Goal: Information Seeking & Learning: Learn about a topic

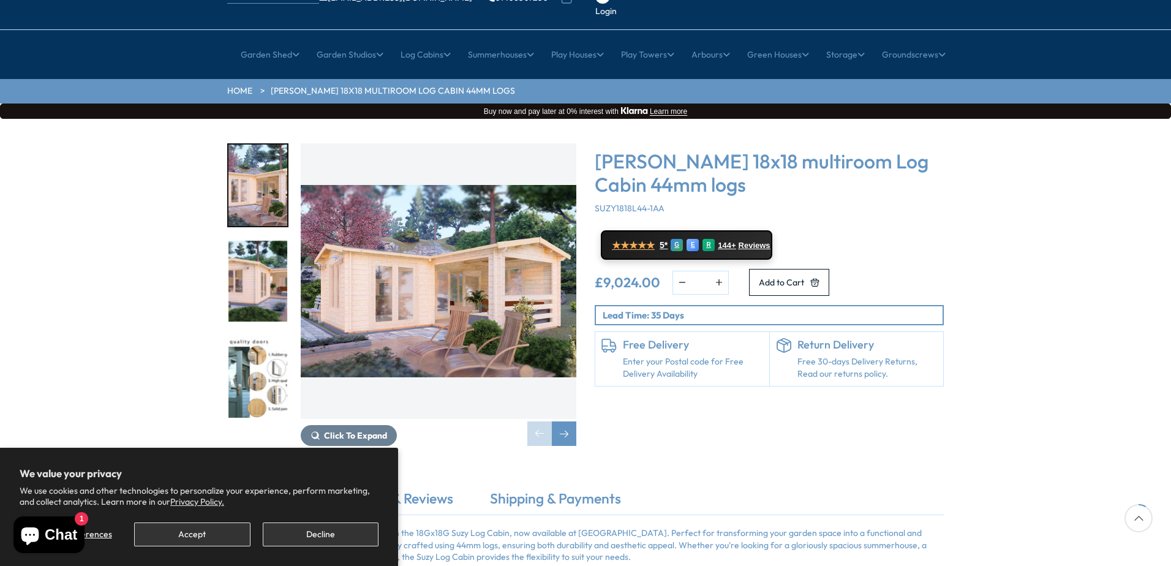
scroll to position [98, 0]
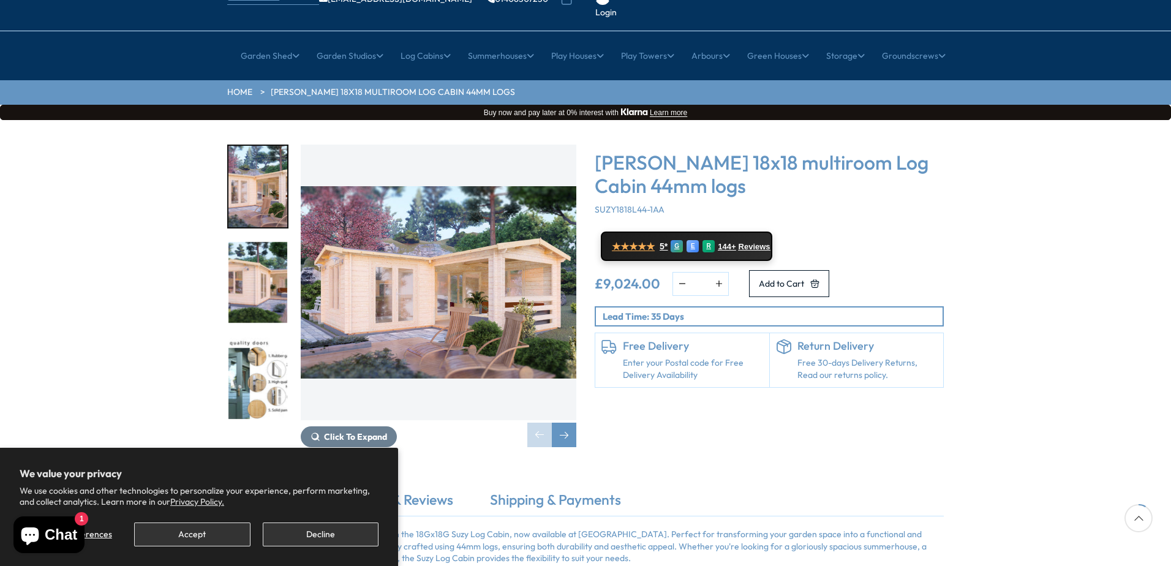
click at [420, 263] on img "1 / 7" at bounding box center [439, 283] width 276 height 276
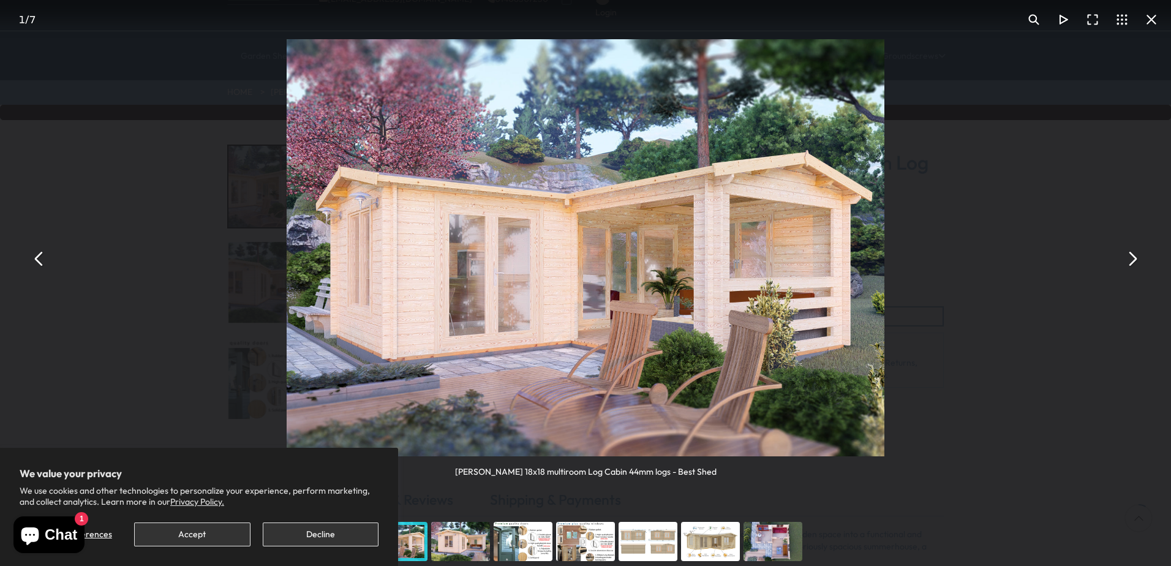
click at [1132, 258] on button "You can close this modal content with the ESC key" at bounding box center [1131, 258] width 29 height 29
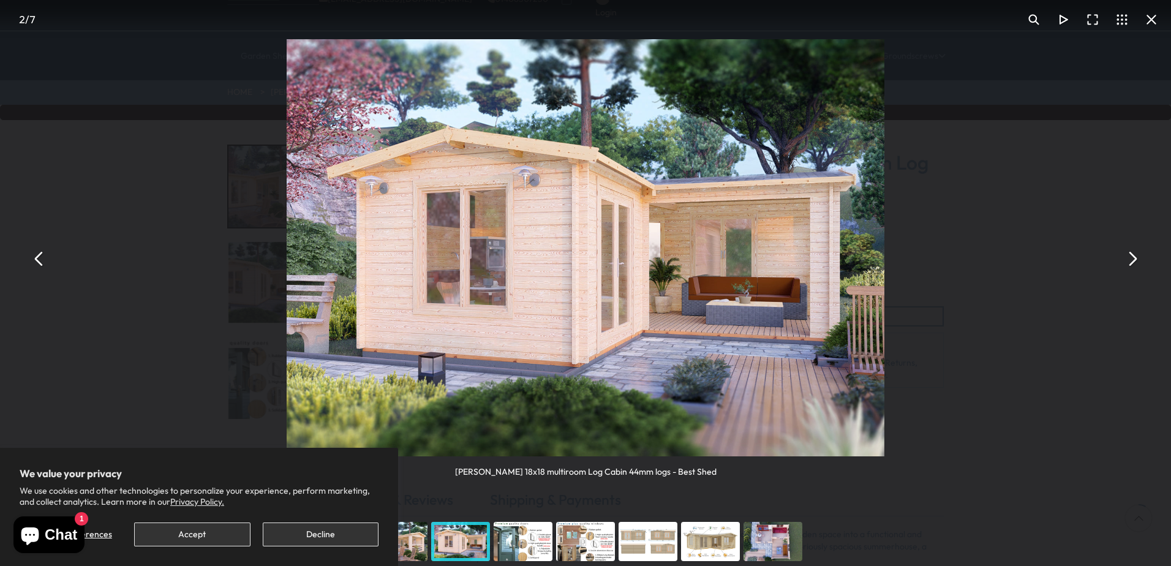
click at [1132, 258] on button "You can close this modal content with the ESC key" at bounding box center [1131, 258] width 29 height 29
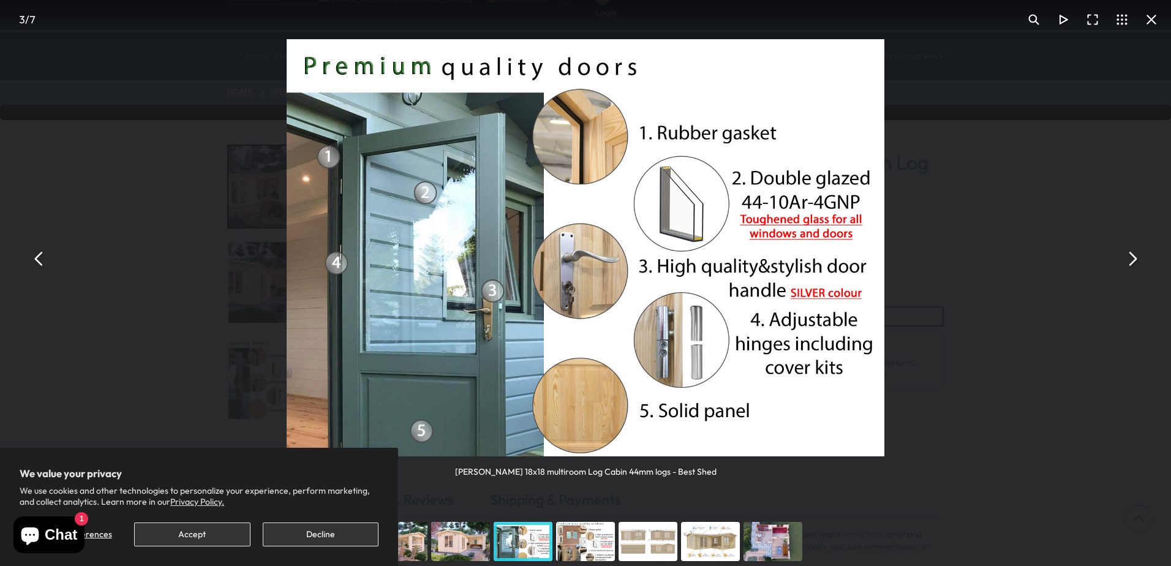
click at [1132, 258] on button "You can close this modal content with the ESC key" at bounding box center [1131, 258] width 29 height 29
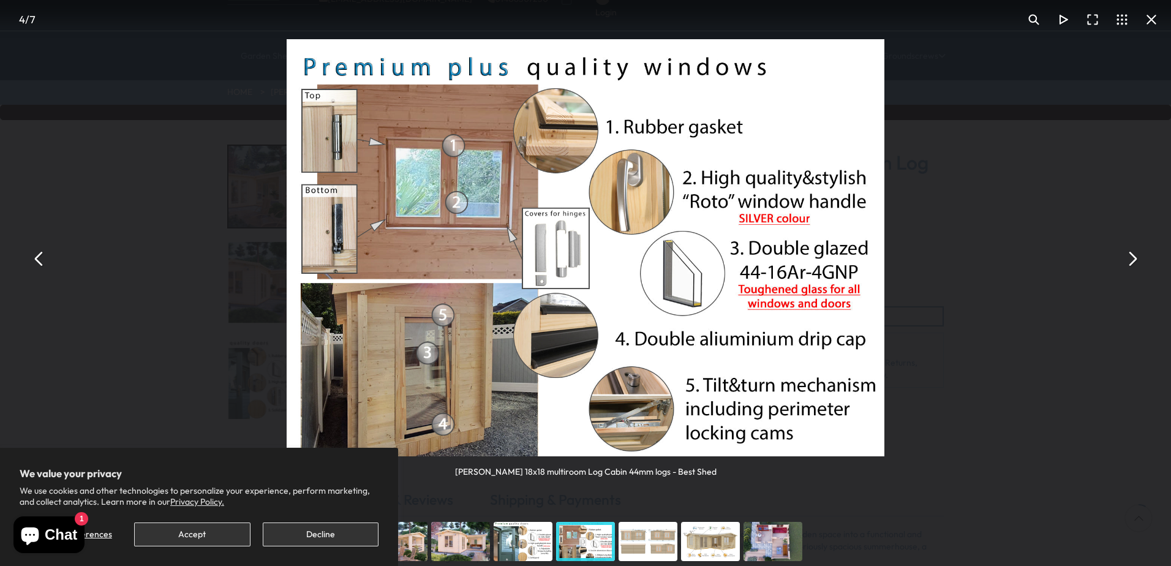
click at [1132, 258] on button "You can close this modal content with the ESC key" at bounding box center [1131, 258] width 29 height 29
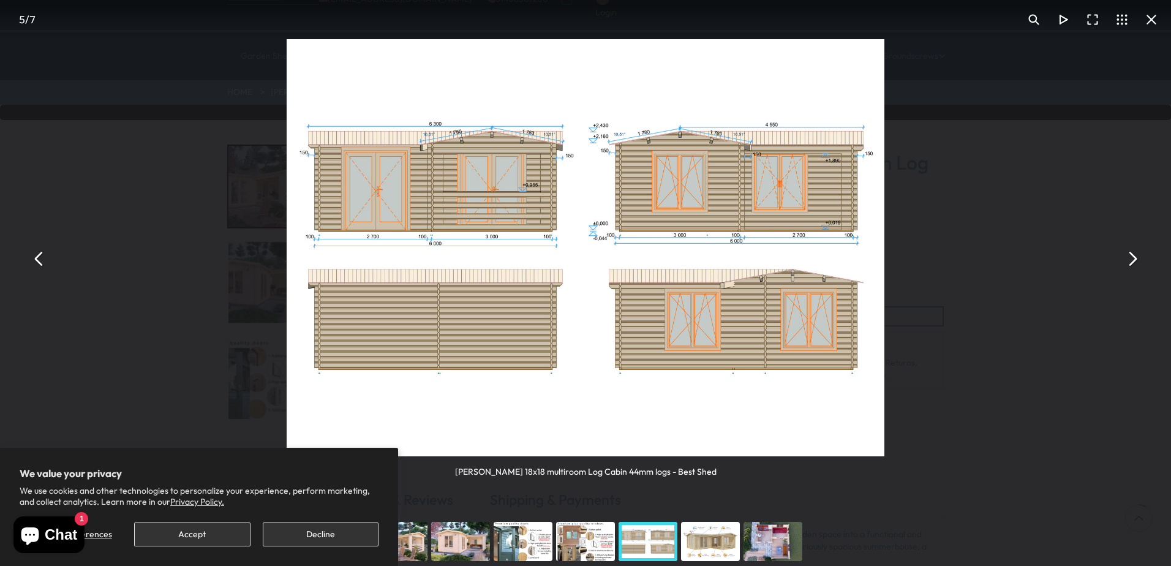
click at [1132, 258] on button "You can close this modal content with the ESC key" at bounding box center [1131, 258] width 29 height 29
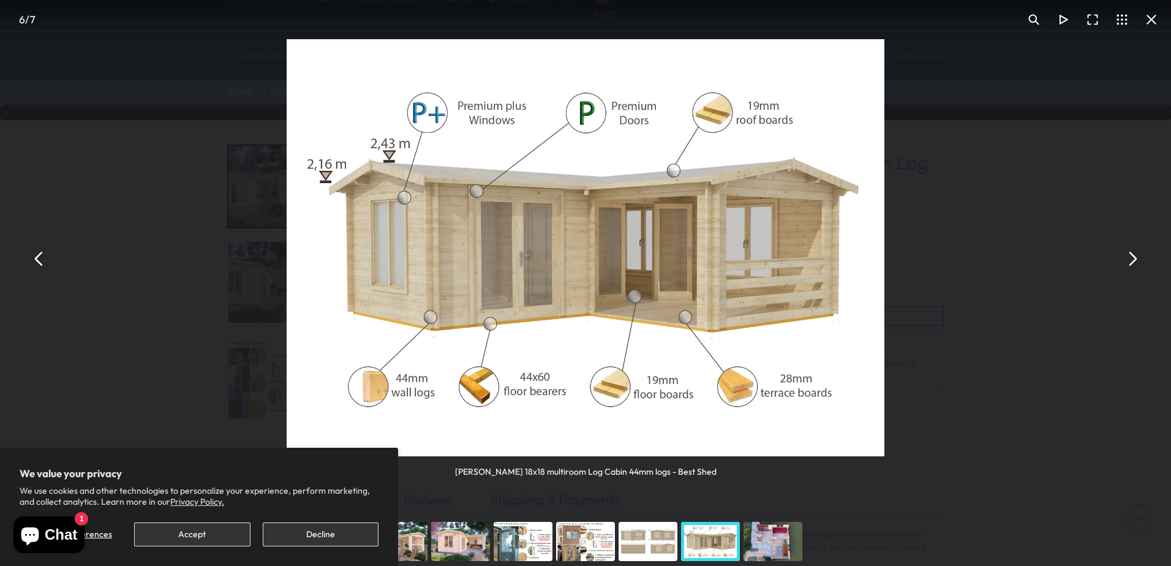
click at [1132, 258] on button "You can close this modal content with the ESC key" at bounding box center [1131, 258] width 29 height 29
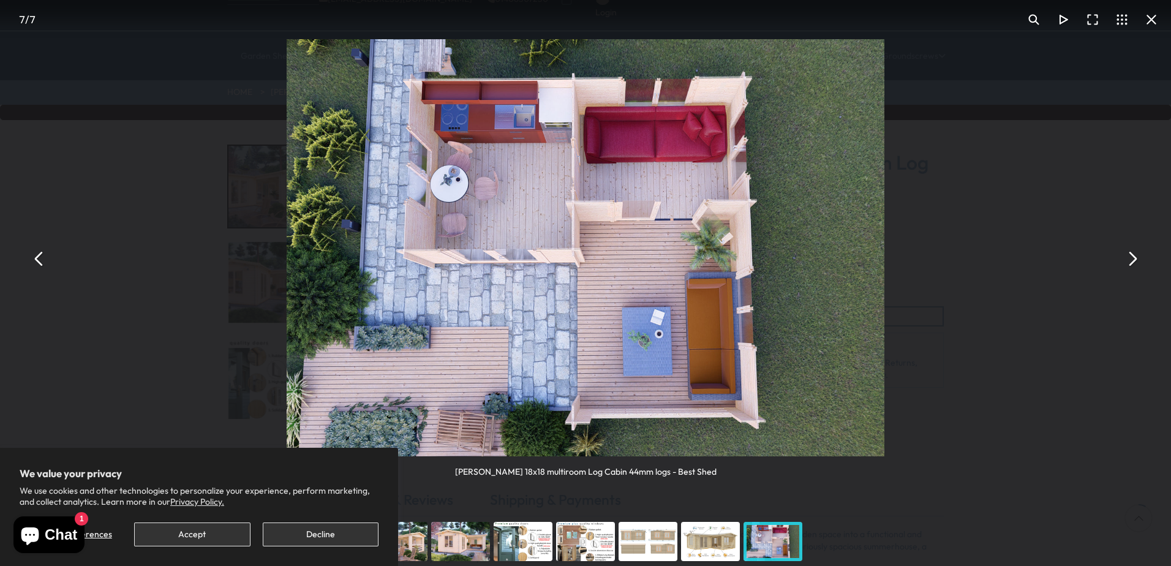
click at [1129, 263] on button "You can close this modal content with the ESC key" at bounding box center [1131, 258] width 29 height 29
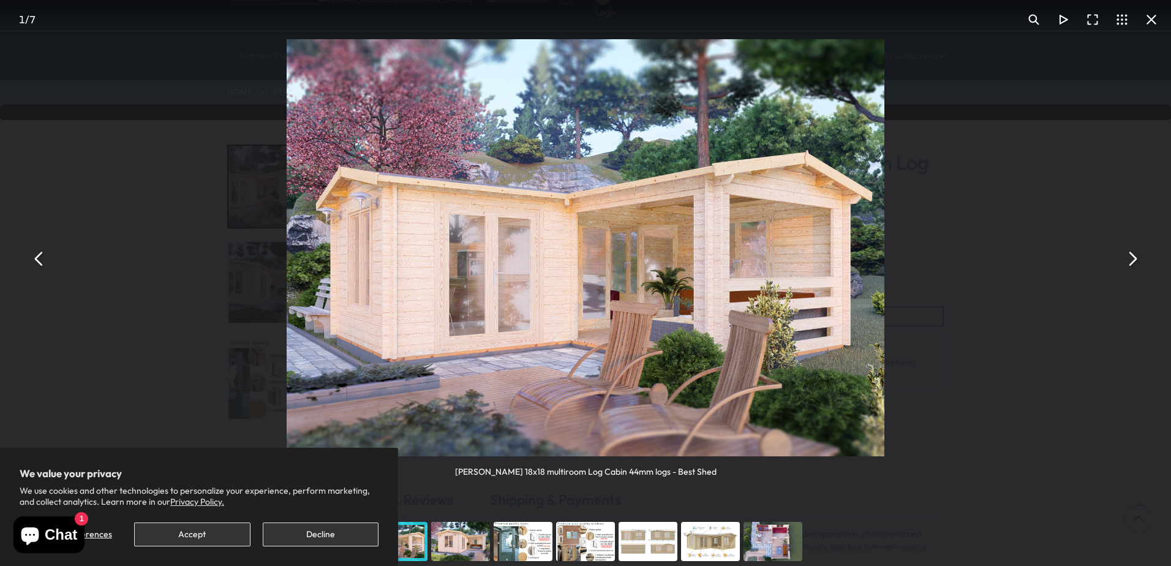
click at [1150, 12] on button "You can close this modal content with the ESC key" at bounding box center [1151, 19] width 29 height 29
